Goal: Obtain resource: Obtain resource

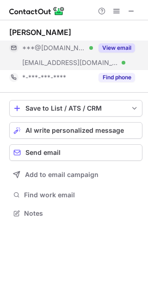
scroll to position [207, 148]
click at [118, 50] on button "View email" at bounding box center [116, 47] width 36 height 9
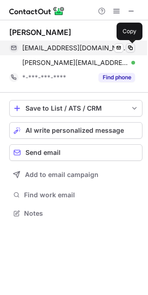
click at [128, 47] on span at bounding box center [129, 47] width 7 height 7
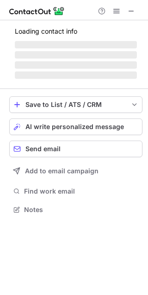
scroll to position [207, 148]
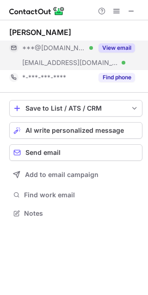
click at [117, 51] on button "View email" at bounding box center [116, 47] width 36 height 9
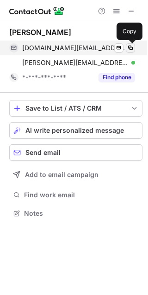
click at [129, 46] on span at bounding box center [129, 47] width 7 height 7
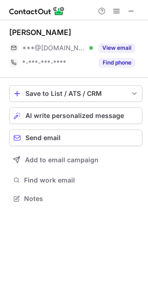
scroll to position [192, 148]
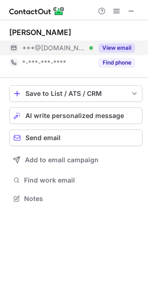
click at [127, 46] on button "View email" at bounding box center [116, 47] width 36 height 9
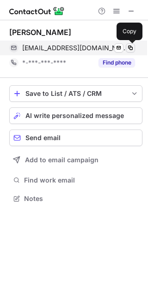
click at [130, 50] on span at bounding box center [129, 47] width 7 height 7
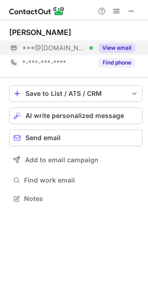
scroll to position [192, 148]
click at [118, 49] on button "View email" at bounding box center [116, 47] width 36 height 9
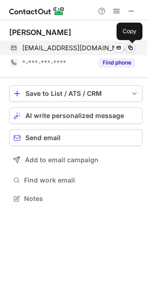
click at [130, 48] on span at bounding box center [129, 47] width 7 height 7
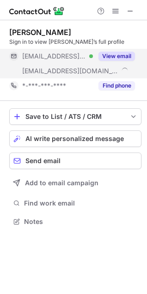
scroll to position [215, 147]
click at [116, 54] on button "View email" at bounding box center [116, 56] width 36 height 9
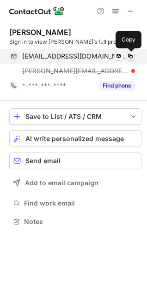
click at [132, 56] on span at bounding box center [129, 56] width 7 height 7
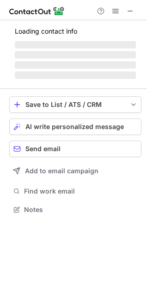
scroll to position [215, 147]
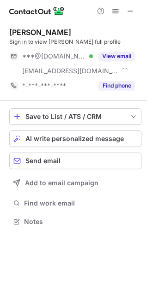
click at [124, 55] on button "View email" at bounding box center [116, 56] width 36 height 9
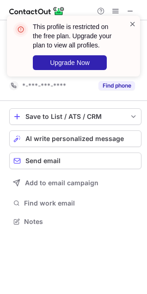
click at [132, 21] on span at bounding box center [132, 23] width 7 height 9
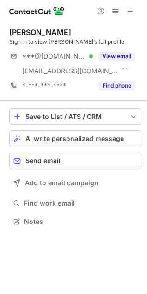
scroll to position [215, 147]
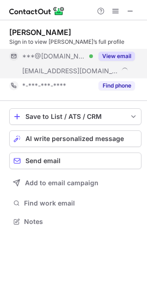
click at [119, 56] on button "View email" at bounding box center [116, 56] width 36 height 9
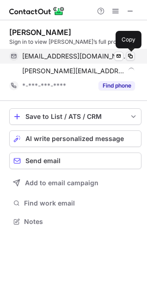
click at [131, 54] on span at bounding box center [129, 56] width 7 height 7
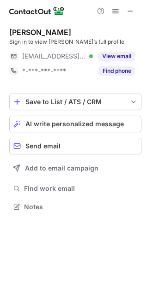
scroll to position [201, 147]
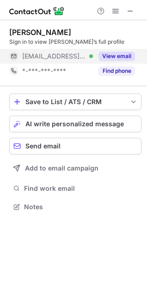
click at [122, 57] on button "View email" at bounding box center [116, 56] width 36 height 9
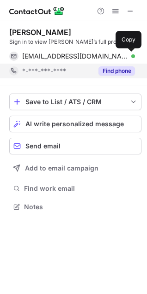
click at [130, 58] on span at bounding box center [129, 56] width 7 height 7
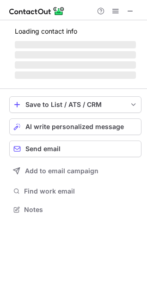
scroll to position [215, 147]
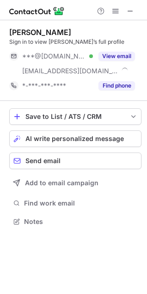
click at [126, 55] on button "View email" at bounding box center [116, 56] width 36 height 9
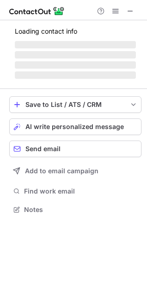
scroll to position [201, 147]
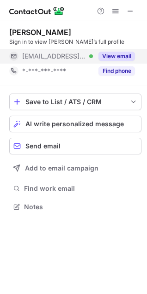
click at [114, 56] on button "View email" at bounding box center [116, 56] width 36 height 9
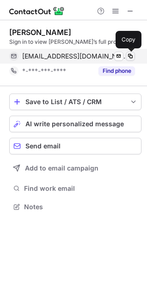
click at [130, 57] on span at bounding box center [129, 56] width 7 height 7
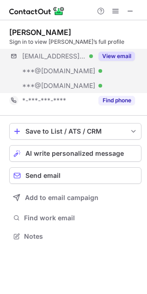
scroll to position [230, 147]
click at [124, 56] on button "View email" at bounding box center [116, 56] width 36 height 9
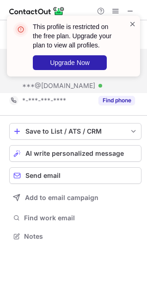
click at [131, 24] on span at bounding box center [132, 23] width 7 height 9
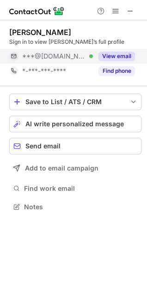
scroll to position [201, 147]
click at [122, 55] on button "View email" at bounding box center [116, 56] width 36 height 9
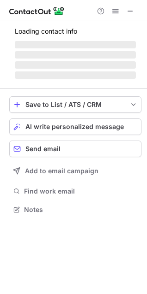
scroll to position [201, 147]
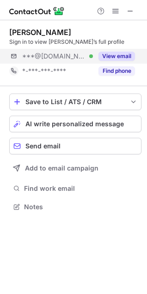
click at [136, 53] on div "***@gmail.com Verified View email" at bounding box center [75, 56] width 132 height 15
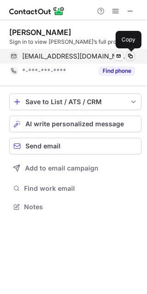
click at [133, 55] on span at bounding box center [129, 56] width 7 height 7
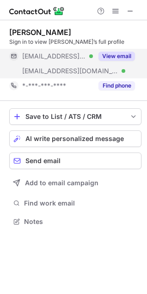
scroll to position [215, 147]
click at [120, 51] on div "View email" at bounding box center [114, 56] width 42 height 15
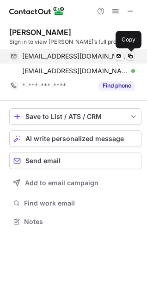
click at [130, 56] on span at bounding box center [129, 56] width 7 height 7
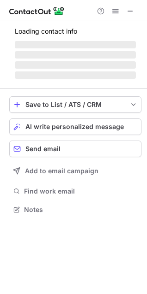
scroll to position [201, 147]
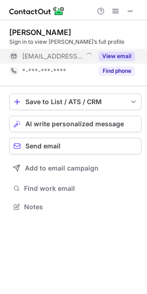
click at [122, 52] on button "View email" at bounding box center [116, 56] width 36 height 9
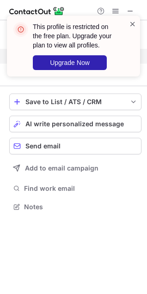
click at [131, 22] on span at bounding box center [132, 23] width 7 height 9
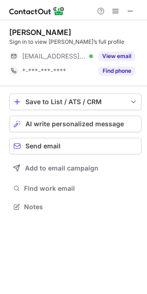
scroll to position [201, 147]
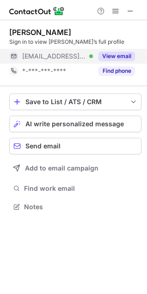
click at [126, 58] on button "View email" at bounding box center [116, 56] width 36 height 9
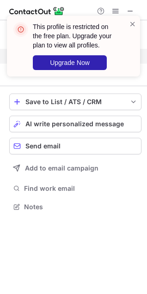
click at [130, 56] on div at bounding box center [132, 46] width 7 height 54
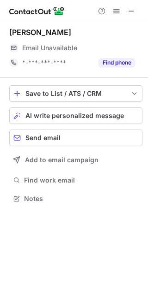
scroll to position [192, 148]
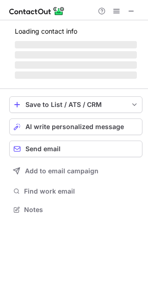
scroll to position [207, 148]
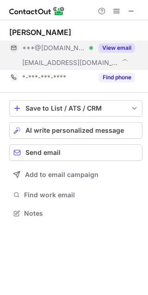
click at [124, 49] on button "View email" at bounding box center [116, 47] width 36 height 9
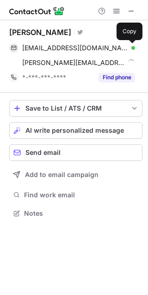
click at [133, 46] on span at bounding box center [129, 47] width 7 height 7
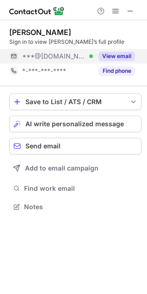
scroll to position [201, 147]
click at [118, 54] on button "View email" at bounding box center [116, 56] width 36 height 9
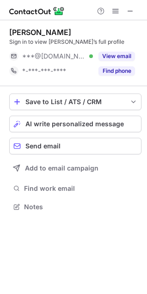
scroll to position [201, 147]
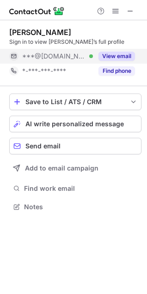
scroll to position [201, 147]
click at [120, 53] on button "View email" at bounding box center [116, 56] width 36 height 9
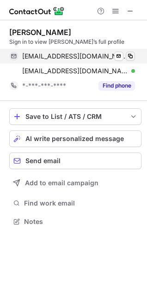
scroll to position [215, 147]
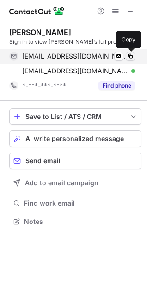
click at [130, 56] on span at bounding box center [129, 56] width 7 height 7
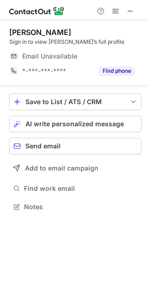
scroll to position [201, 147]
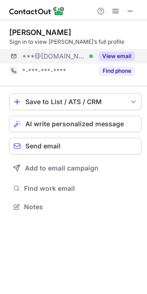
scroll to position [201, 147]
click at [129, 49] on div "View email" at bounding box center [114, 56] width 42 height 15
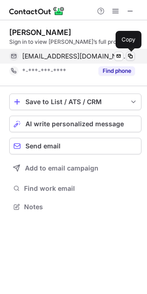
click at [129, 56] on span at bounding box center [129, 56] width 7 height 7
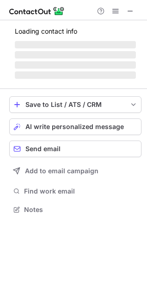
scroll to position [230, 147]
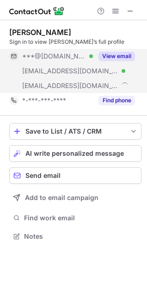
click at [121, 56] on button "View email" at bounding box center [116, 56] width 36 height 9
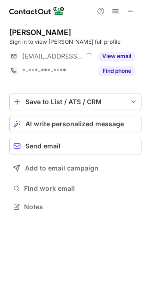
scroll to position [201, 147]
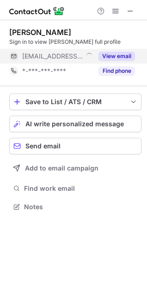
click at [125, 54] on button "View email" at bounding box center [116, 56] width 36 height 9
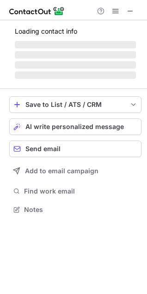
scroll to position [201, 147]
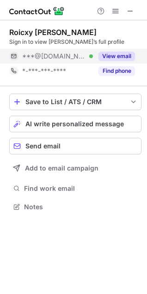
click at [109, 51] on div "View email" at bounding box center [114, 56] width 42 height 15
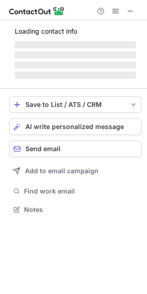
scroll to position [230, 147]
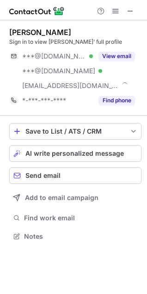
click at [127, 52] on button "View email" at bounding box center [116, 56] width 36 height 9
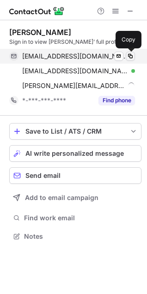
click at [127, 56] on span at bounding box center [129, 56] width 7 height 7
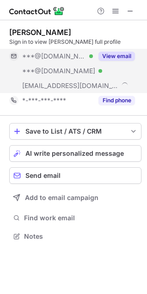
scroll to position [230, 147]
click at [124, 50] on div "View email" at bounding box center [114, 56] width 42 height 15
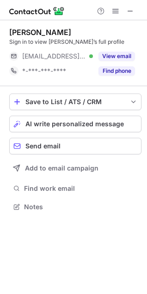
scroll to position [201, 147]
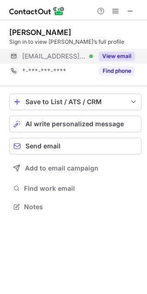
click at [109, 56] on button "View email" at bounding box center [116, 56] width 36 height 9
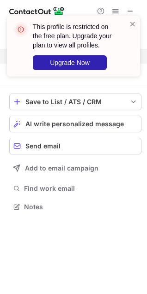
click at [128, 55] on div "This profile is restricted on the free plan. Upgrade your plan to view all prof…" at bounding box center [70, 46] width 118 height 54
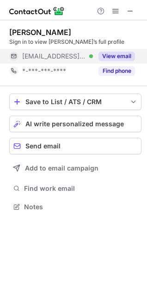
scroll to position [201, 147]
click at [110, 57] on button "View email" at bounding box center [116, 56] width 36 height 9
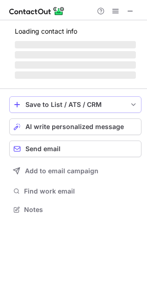
scroll to position [201, 147]
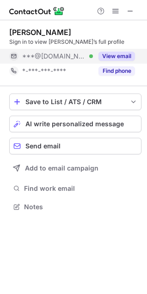
click at [117, 55] on button "View email" at bounding box center [116, 56] width 36 height 9
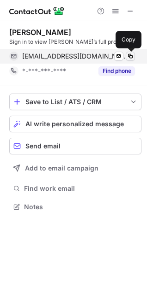
click at [130, 56] on span at bounding box center [129, 56] width 7 height 7
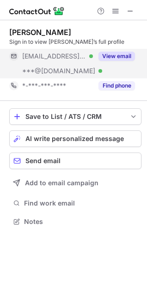
scroll to position [215, 147]
click at [121, 59] on button "View email" at bounding box center [116, 56] width 36 height 9
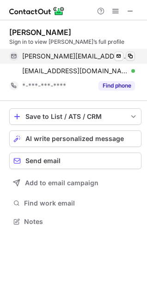
click at [129, 59] on span at bounding box center [129, 56] width 7 height 7
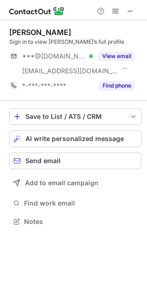
scroll to position [215, 147]
click at [114, 49] on div "View email" at bounding box center [114, 56] width 42 height 15
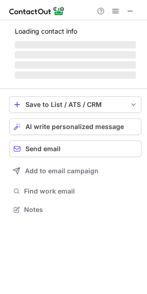
scroll to position [215, 147]
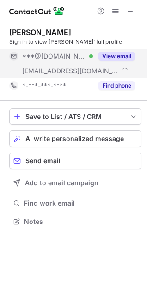
click at [113, 52] on button "View email" at bounding box center [116, 56] width 36 height 9
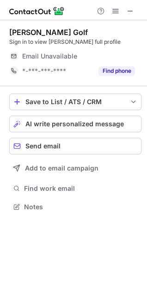
scroll to position [201, 147]
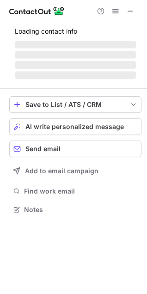
scroll to position [201, 147]
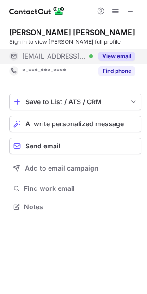
click at [120, 56] on button "View email" at bounding box center [116, 56] width 36 height 9
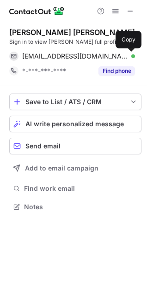
click at [131, 54] on span at bounding box center [129, 56] width 7 height 7
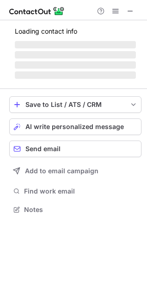
scroll to position [201, 147]
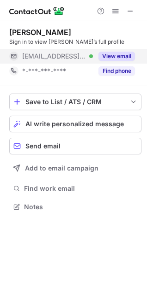
scroll to position [201, 147]
click at [117, 53] on button "View email" at bounding box center [116, 56] width 36 height 9
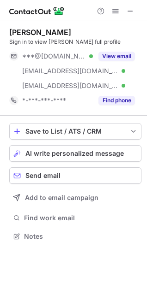
scroll to position [230, 147]
click at [116, 47] on div "[PERSON_NAME] Sign in to view [PERSON_NAME] full profile ***@[DOMAIN_NAME] Veri…" at bounding box center [75, 68] width 132 height 80
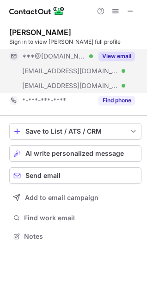
click at [113, 59] on button "View email" at bounding box center [116, 56] width 36 height 9
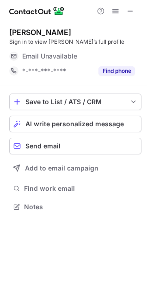
scroll to position [201, 147]
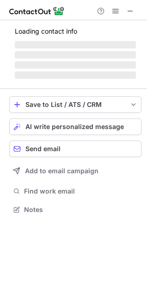
scroll to position [215, 147]
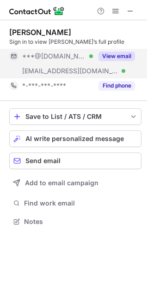
click at [130, 62] on div "View email" at bounding box center [114, 56] width 42 height 15
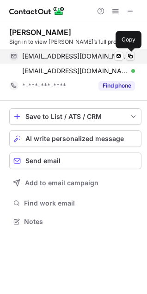
click at [129, 55] on span at bounding box center [129, 56] width 7 height 7
